Goal: Task Accomplishment & Management: Manage account settings

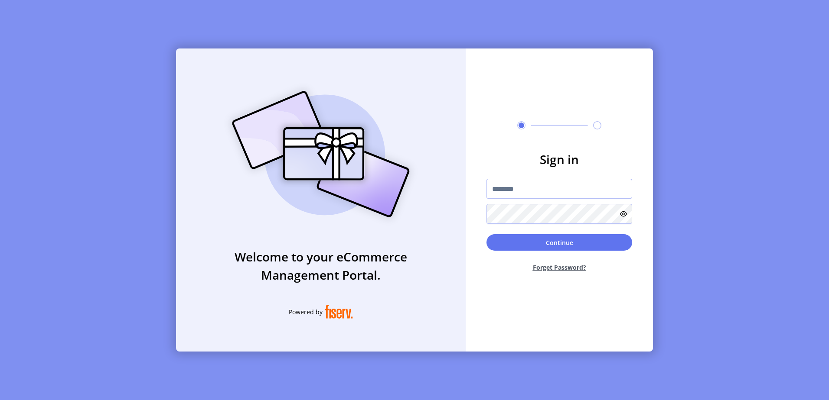
click at [536, 184] on input "text" at bounding box center [559, 189] width 146 height 20
type input "**********"
click at [486, 234] on button "Continue" at bounding box center [559, 242] width 146 height 16
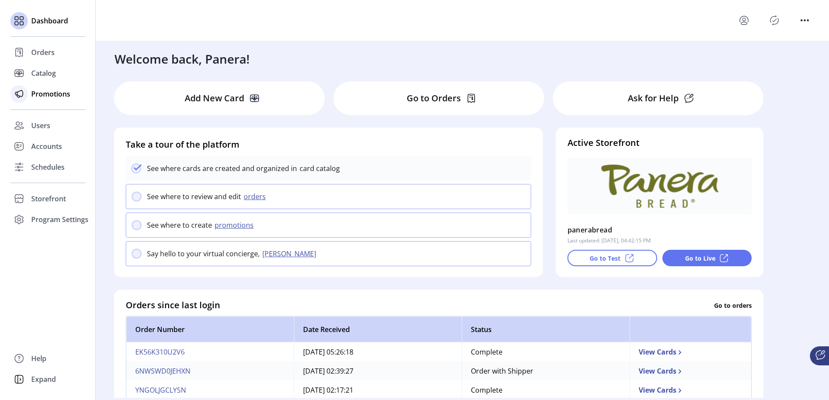
click at [54, 94] on span "Promotions" at bounding box center [50, 94] width 39 height 10
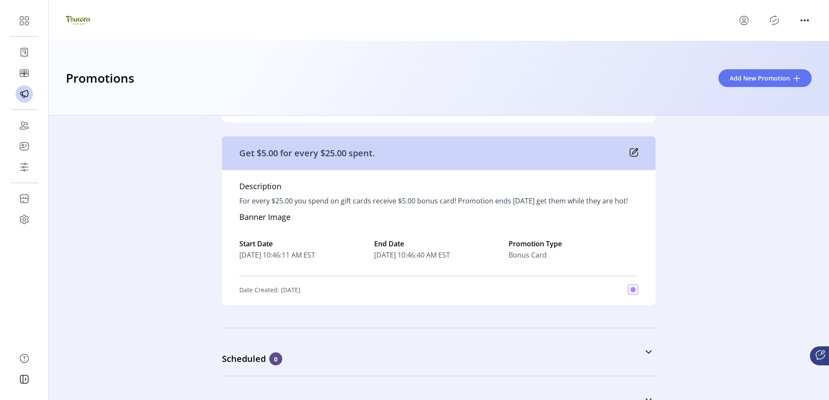
scroll to position [246, 0]
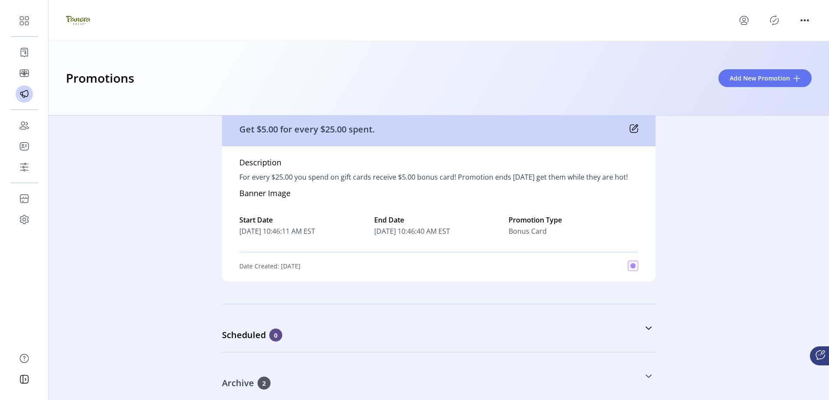
click at [263, 387] on span "2" at bounding box center [263, 383] width 13 height 13
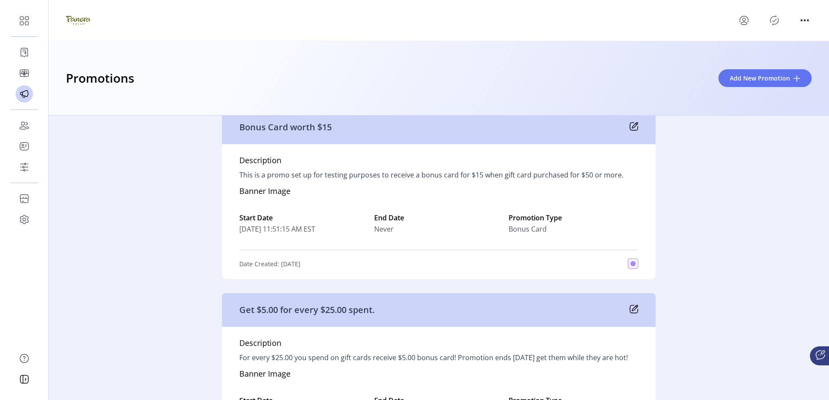
scroll to position [0, 0]
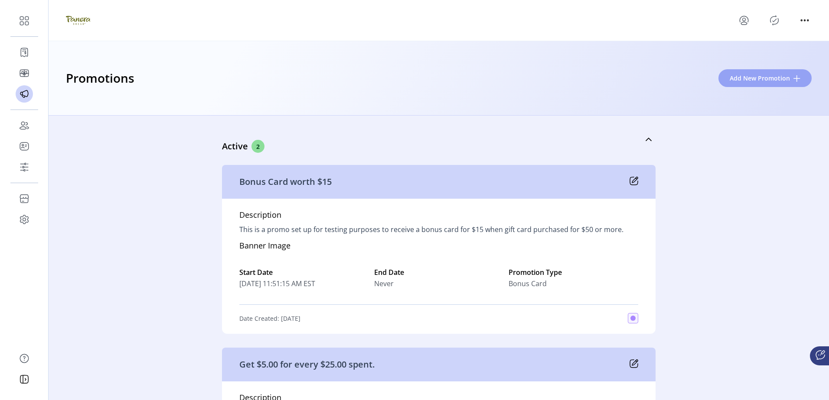
click at [767, 79] on span "Add New Promotion" at bounding box center [759, 78] width 60 height 9
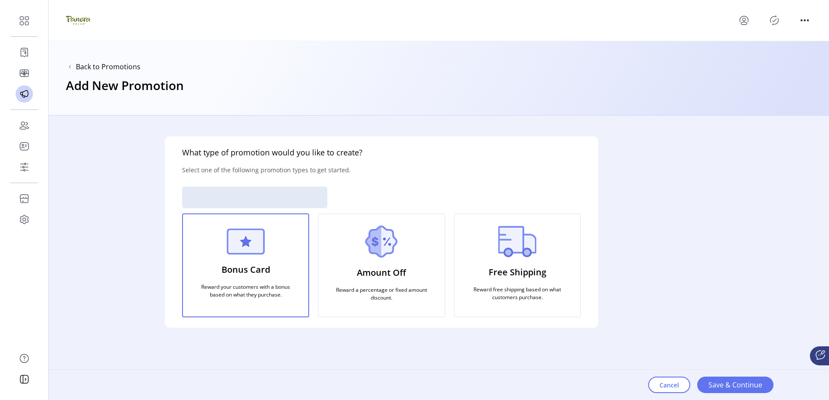
click at [258, 280] on p "Reward your customers with a bonus based on what they purchase." at bounding box center [245, 291] width 104 height 23
click at [251, 261] on p "Bonus Card" at bounding box center [245, 270] width 49 height 20
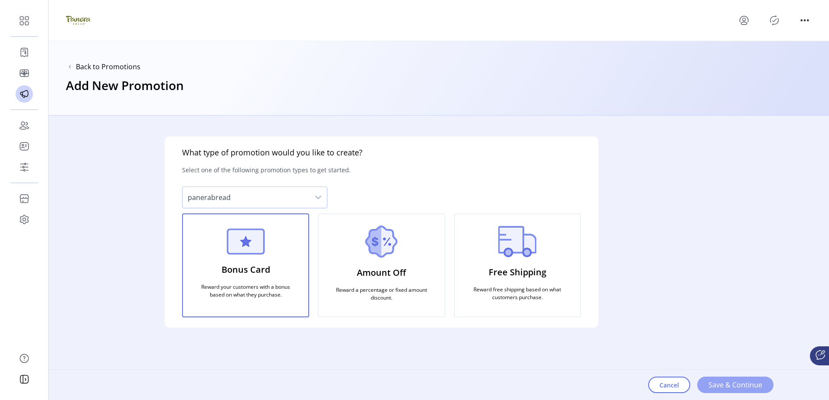
click at [736, 387] on span "Save & Continue" at bounding box center [735, 385] width 54 height 10
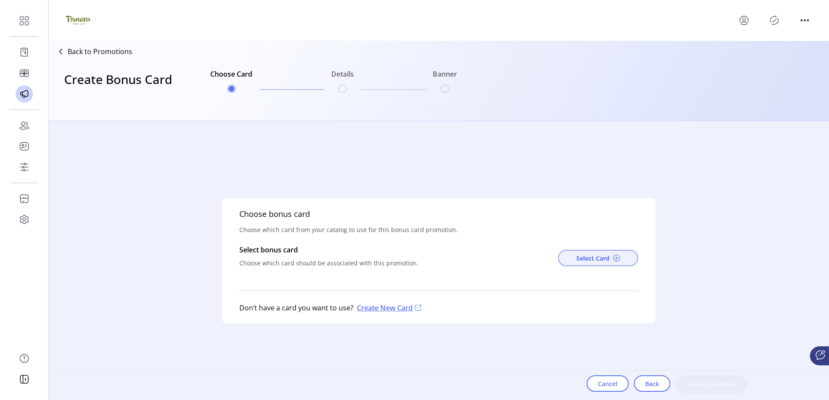
click at [589, 258] on span "Select Card" at bounding box center [592, 258] width 33 height 9
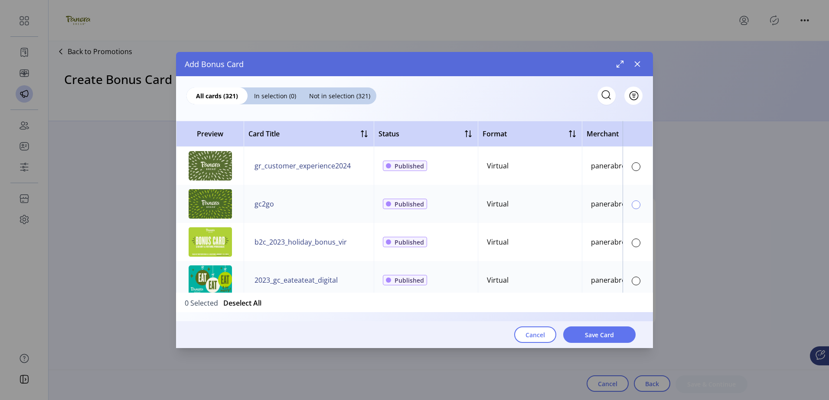
click at [635, 203] on div at bounding box center [636, 205] width 9 height 9
click at [606, 337] on span "Save Card" at bounding box center [599, 335] width 29 height 9
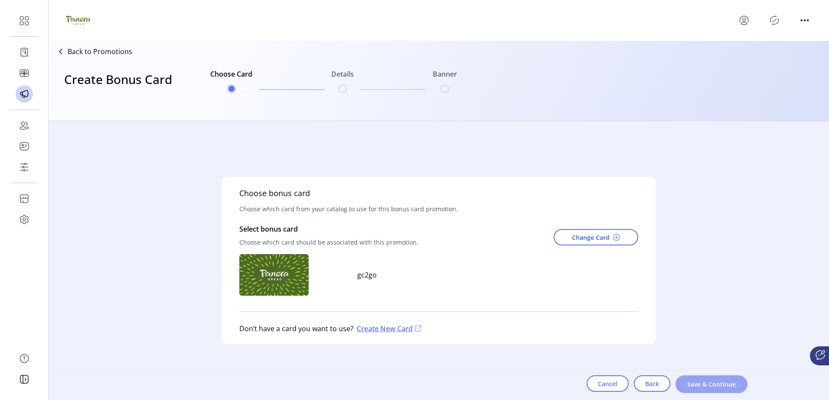
click at [694, 380] on span "Save & Continue" at bounding box center [711, 384] width 49 height 9
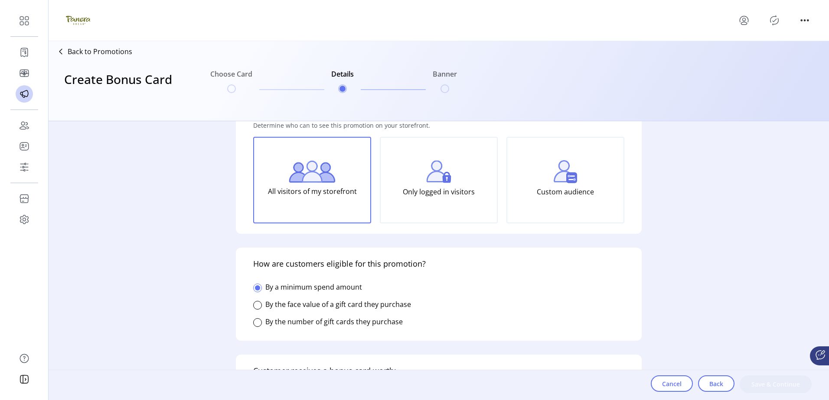
scroll to position [87, 0]
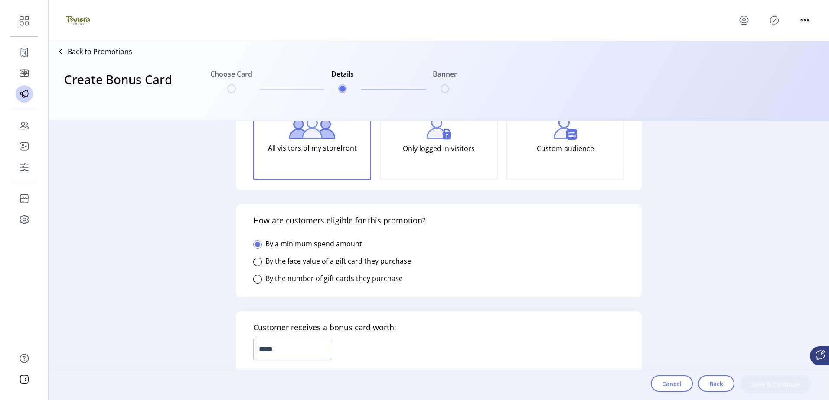
click at [279, 265] on label "By the face value of a gift card they purchase" at bounding box center [338, 262] width 146 height 10
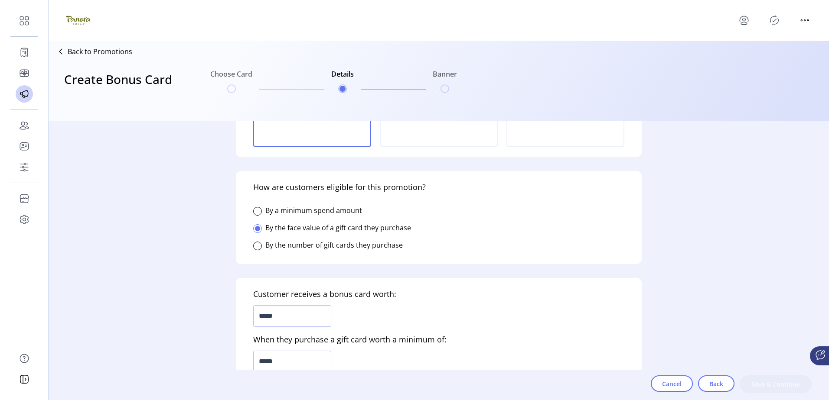
scroll to position [173, 0]
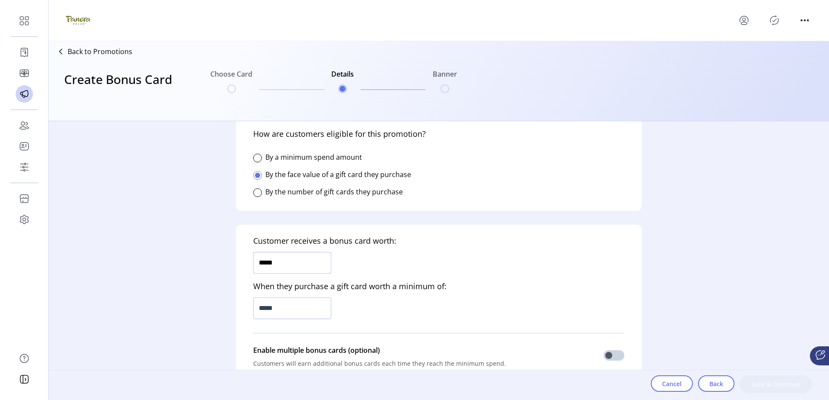
drag, startPoint x: 311, startPoint y: 265, endPoint x: 70, endPoint y: 276, distance: 240.8
click at [222, 290] on form "Who is this promotion for? Determine who can to see this promotion on your stor…" at bounding box center [438, 260] width 433 height 279
type input "******"
drag, startPoint x: 234, startPoint y: 331, endPoint x: 192, endPoint y: 339, distance: 42.4
click at [214, 336] on div "Who is this promotion for? Determine who can to see this promotion on your stor…" at bounding box center [439, 260] width 780 height 279
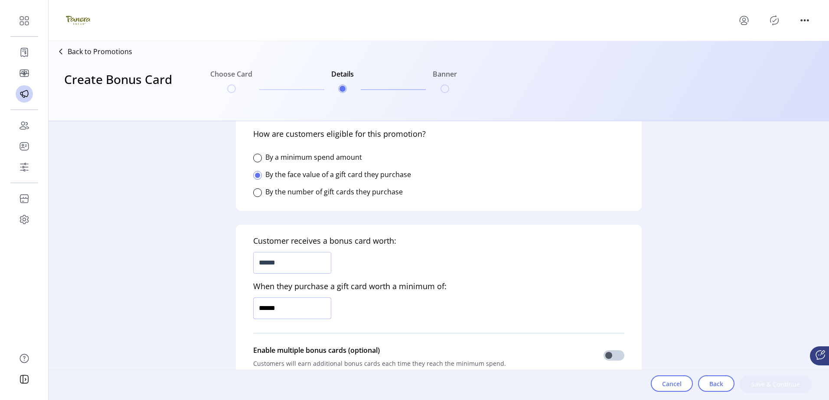
type input "*******"
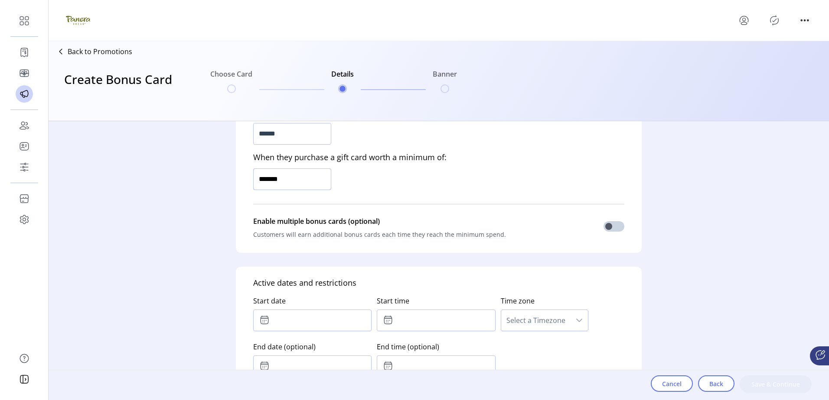
scroll to position [303, 0]
click at [332, 318] on input "text" at bounding box center [312, 320] width 118 height 22
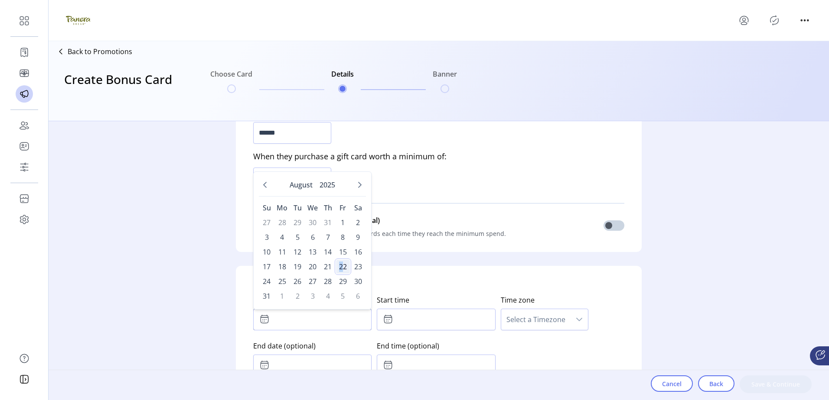
click at [340, 265] on span "22" at bounding box center [343, 267] width 14 height 14
type input "**********"
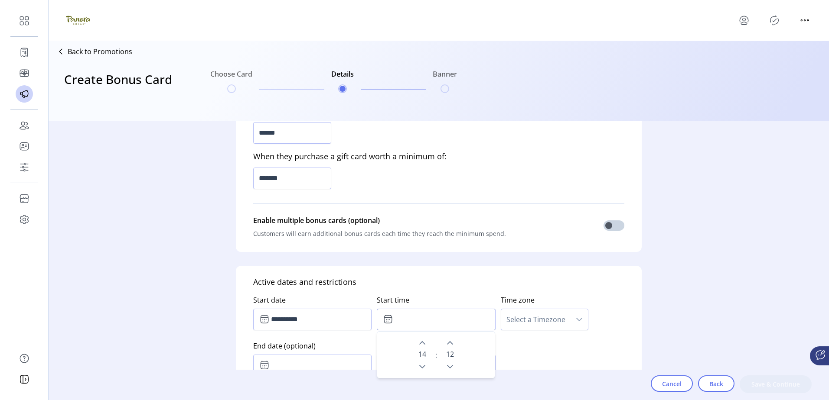
click at [441, 322] on input "text" at bounding box center [436, 320] width 118 height 22
click at [447, 342] on icon "Next Minute" at bounding box center [449, 343] width 7 height 7
click at [448, 365] on icon "Previous Minute" at bounding box center [449, 367] width 7 height 7
type input "*****"
click at [586, 348] on div "**********" at bounding box center [438, 334] width 371 height 92
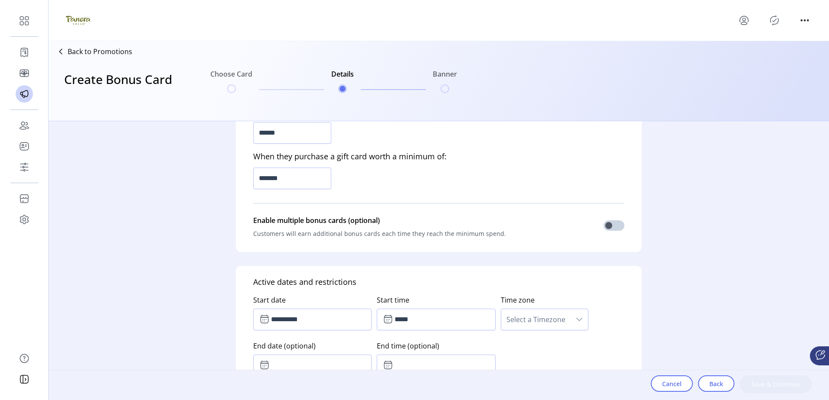
click at [563, 327] on span "Select a Timezone" at bounding box center [535, 319] width 69 height 21
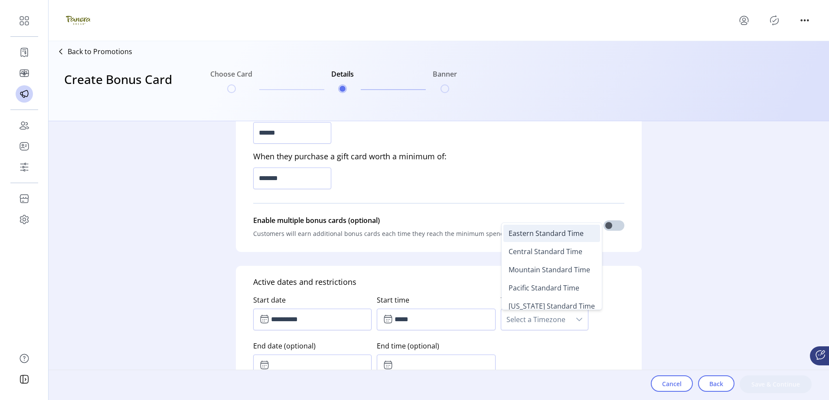
click at [542, 238] on span "Eastern Standard Time" at bounding box center [545, 234] width 75 height 10
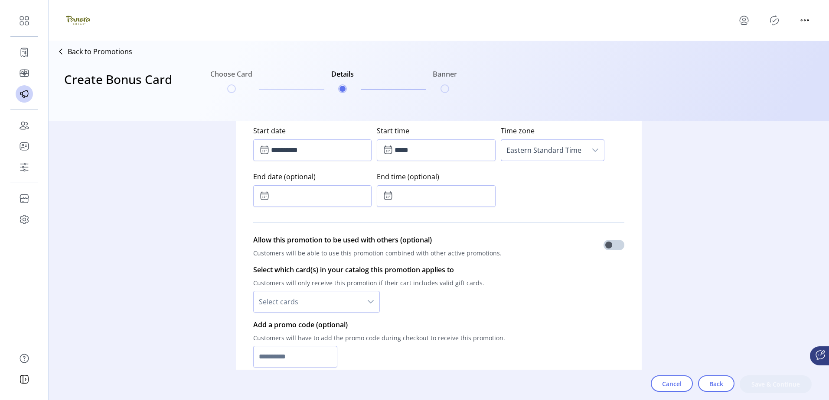
scroll to position [477, 0]
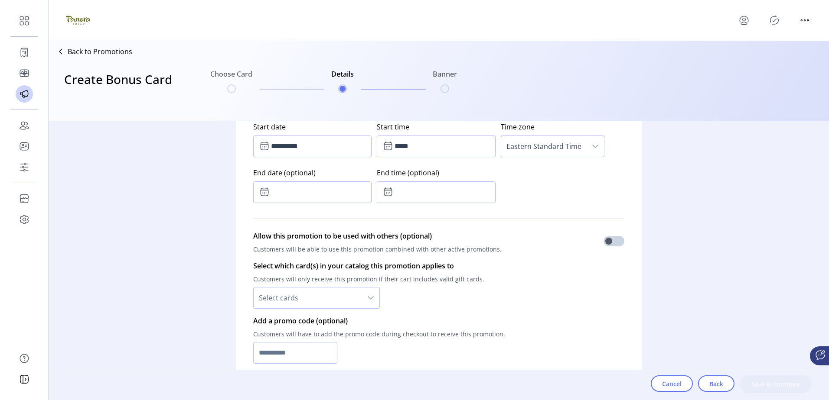
click at [308, 306] on span "Select cards" at bounding box center [308, 298] width 108 height 21
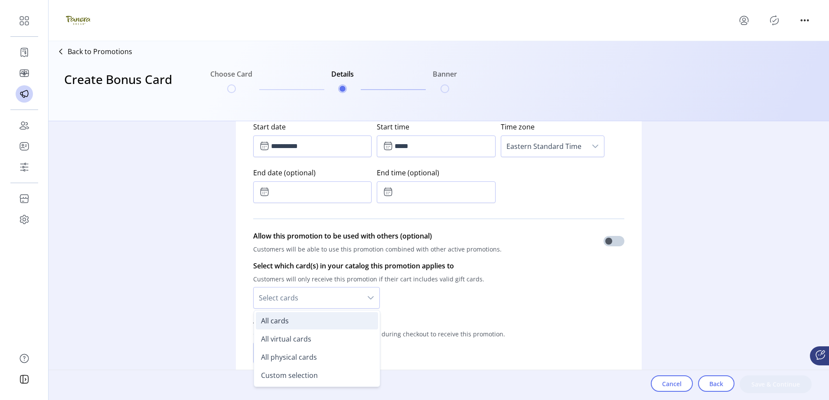
click at [291, 318] on li "All cards" at bounding box center [317, 321] width 122 height 17
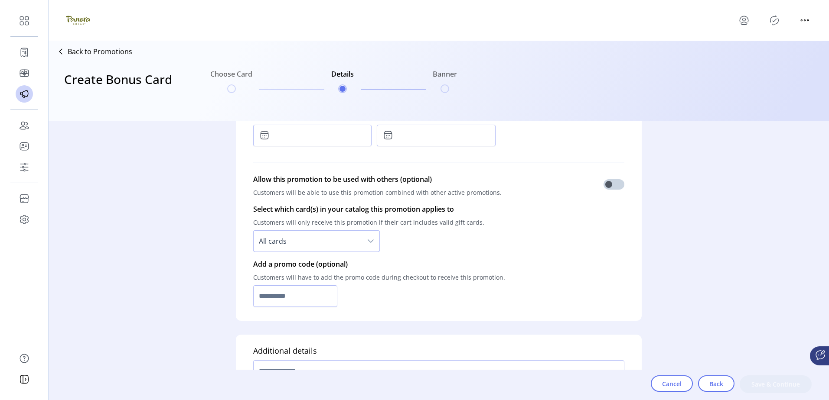
scroll to position [563, 0]
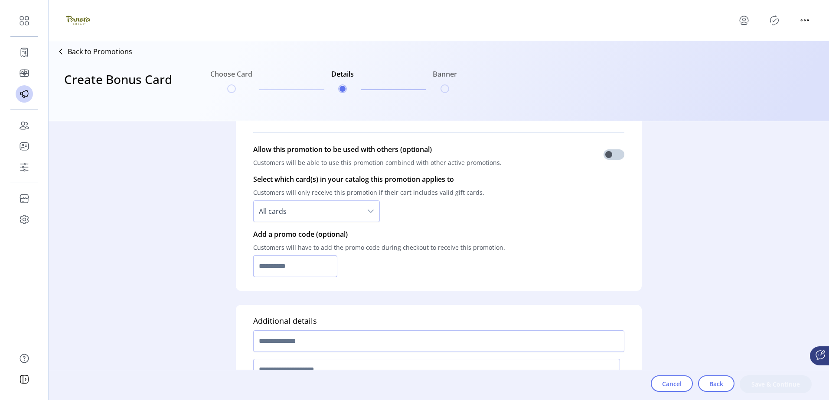
click at [313, 269] on input "text" at bounding box center [295, 267] width 84 height 22
type input "*"
type input "**********"
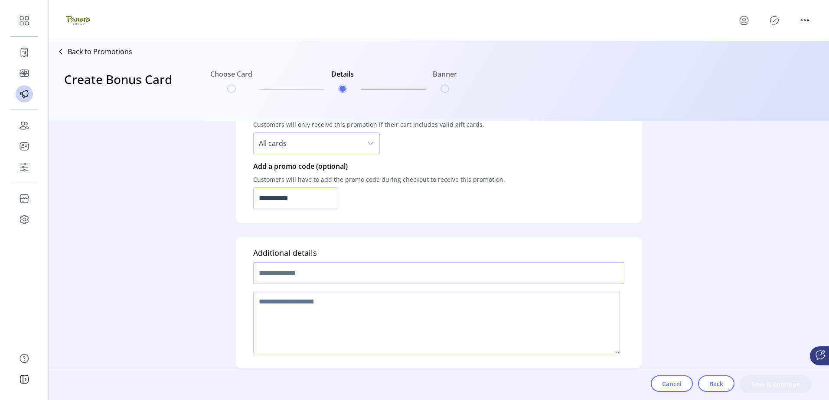
scroll to position [634, 0]
click at [313, 266] on input "text" at bounding box center [438, 271] width 371 height 22
type input "**********"
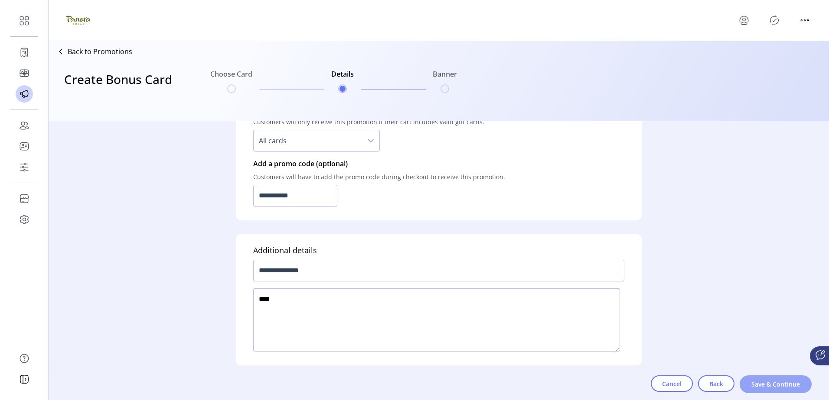
type textarea "****"
click at [752, 384] on span "Save & Continue" at bounding box center [775, 384] width 49 height 9
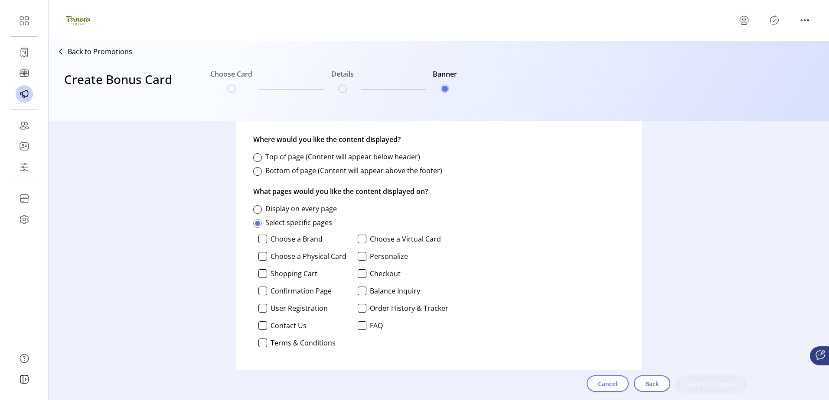
scroll to position [397, 0]
click at [283, 208] on label "Display on every page" at bounding box center [301, 208] width 72 height 10
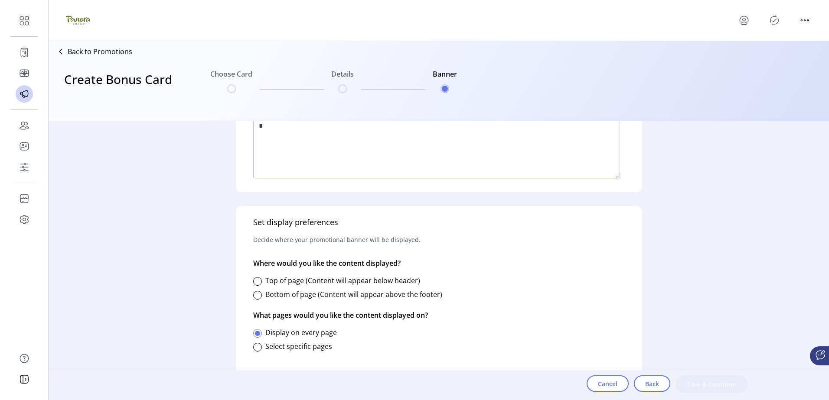
click at [313, 285] on label "Top of page (Content will appear below header)" at bounding box center [342, 281] width 155 height 10
click at [313, 296] on label "Bottom of page (Content will appear above the footer)" at bounding box center [353, 295] width 177 height 10
click at [710, 381] on button "Save & Continue" at bounding box center [711, 385] width 72 height 18
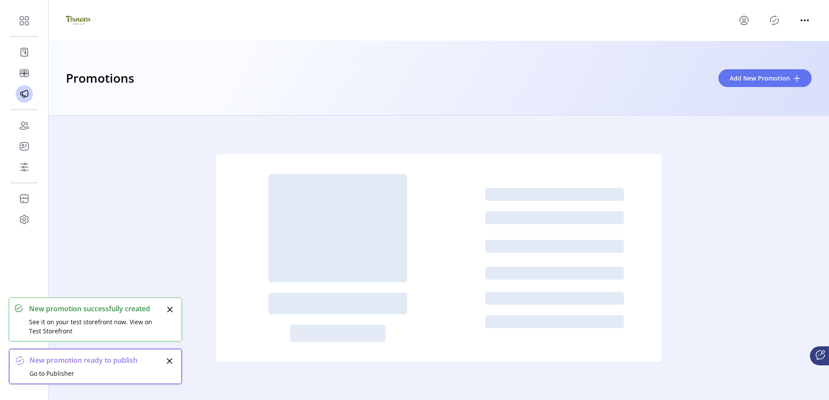
click at [775, 13] on icon "Publisher Panel" at bounding box center [774, 20] width 14 height 14
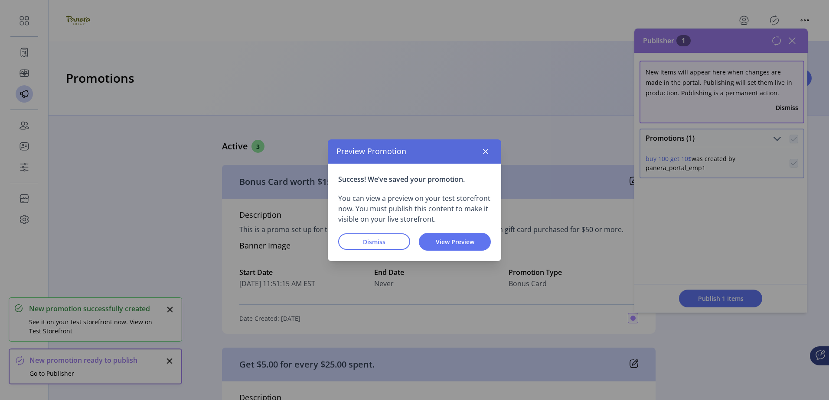
click at [484, 143] on div "Preview Promotion" at bounding box center [414, 152] width 173 height 24
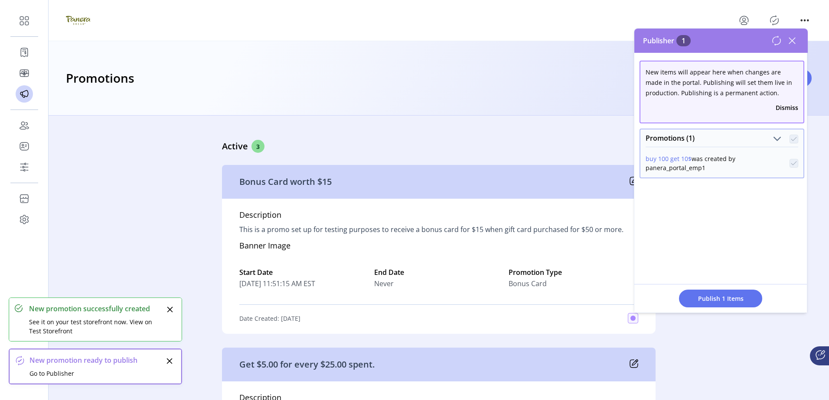
click at [726, 300] on div "Preview Promotion Success! We’ve saved your promotion. You can view a preview o…" at bounding box center [414, 200] width 829 height 400
click at [720, 294] on span "Publish 1 Items" at bounding box center [720, 298] width 61 height 9
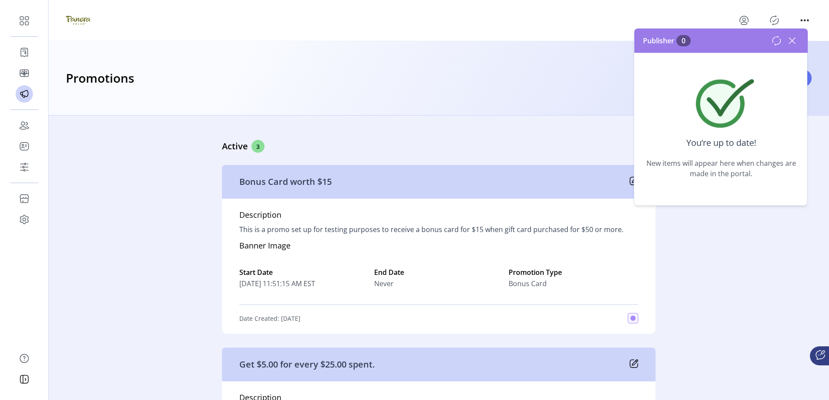
click at [452, 81] on div "Promotions Add New Promotion" at bounding box center [439, 78] width 746 height 19
drag, startPoint x: 794, startPoint y: 37, endPoint x: 667, endPoint y: 52, distance: 127.4
click at [794, 37] on icon at bounding box center [792, 41] width 14 height 14
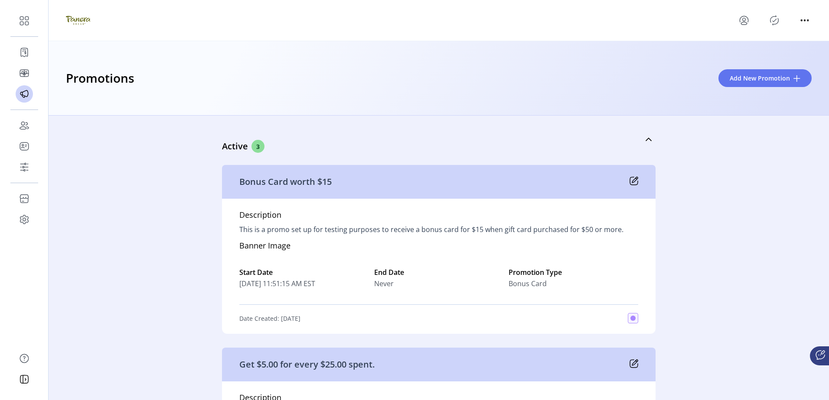
click at [482, 78] on div "Promotions Add New Promotion" at bounding box center [439, 78] width 746 height 19
